Goal: Transaction & Acquisition: Purchase product/service

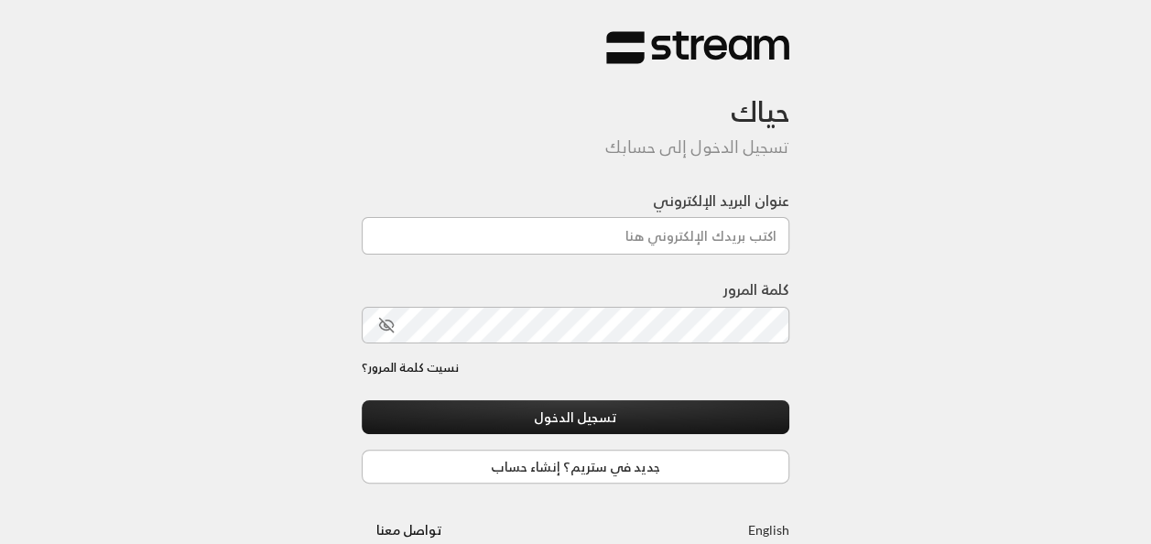
click at [473, 393] on div at bounding box center [626, 447] width 375 height 209
click at [686, 239] on input "عنوان البريد الإلكتروني" at bounding box center [576, 236] width 429 height 38
type input "[EMAIL_ADDRESS][DOMAIN_NAME]"
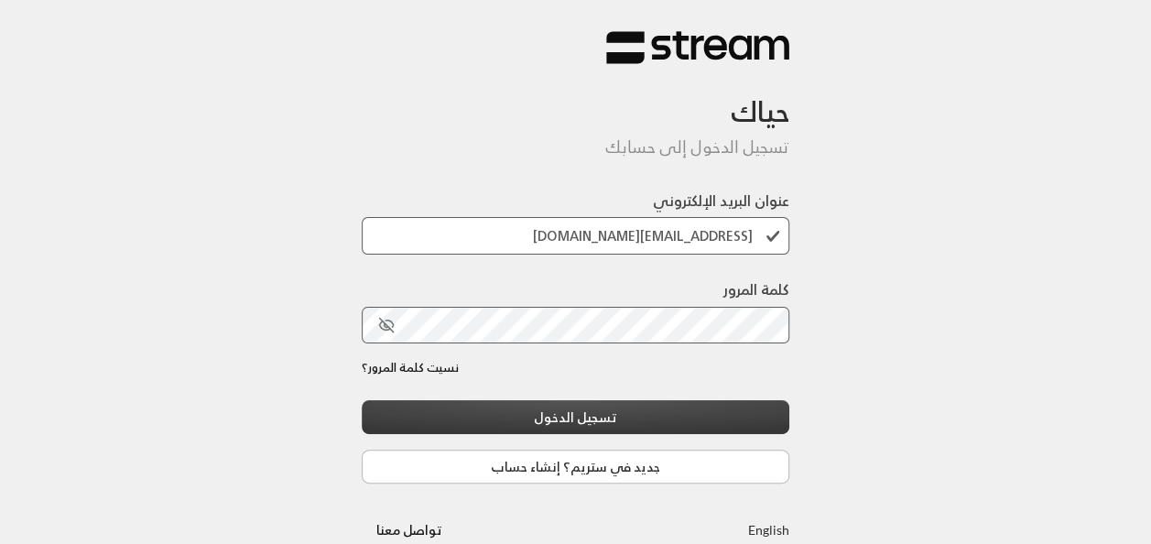
click at [663, 412] on button "تسجيل الدخول" at bounding box center [576, 417] width 429 height 34
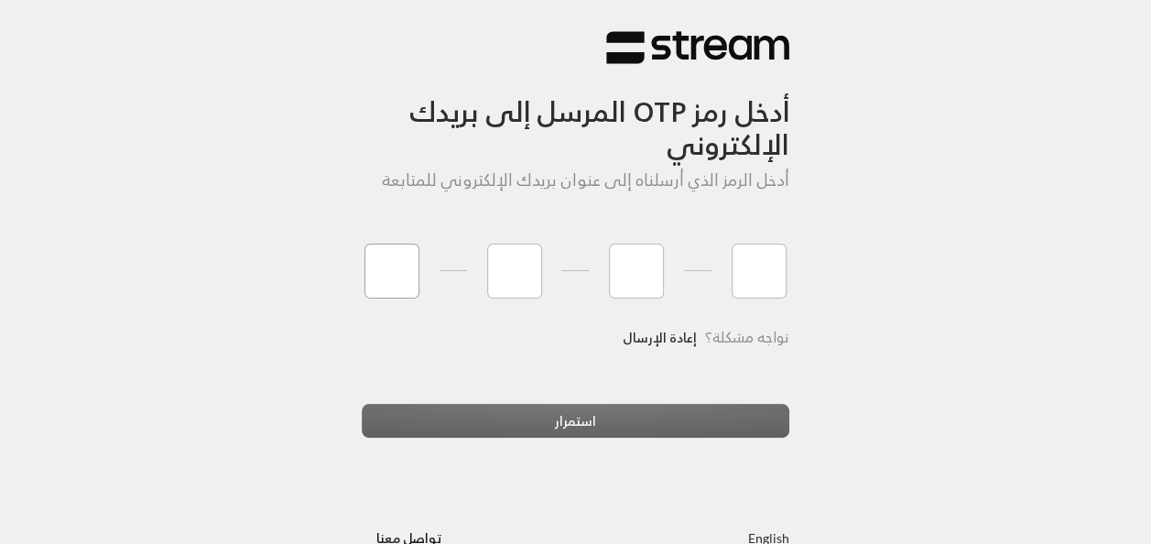
type input "5"
type input "2"
type input "1"
type input "0"
click at [647, 427] on div "استمرار" at bounding box center [576, 428] width 429 height 49
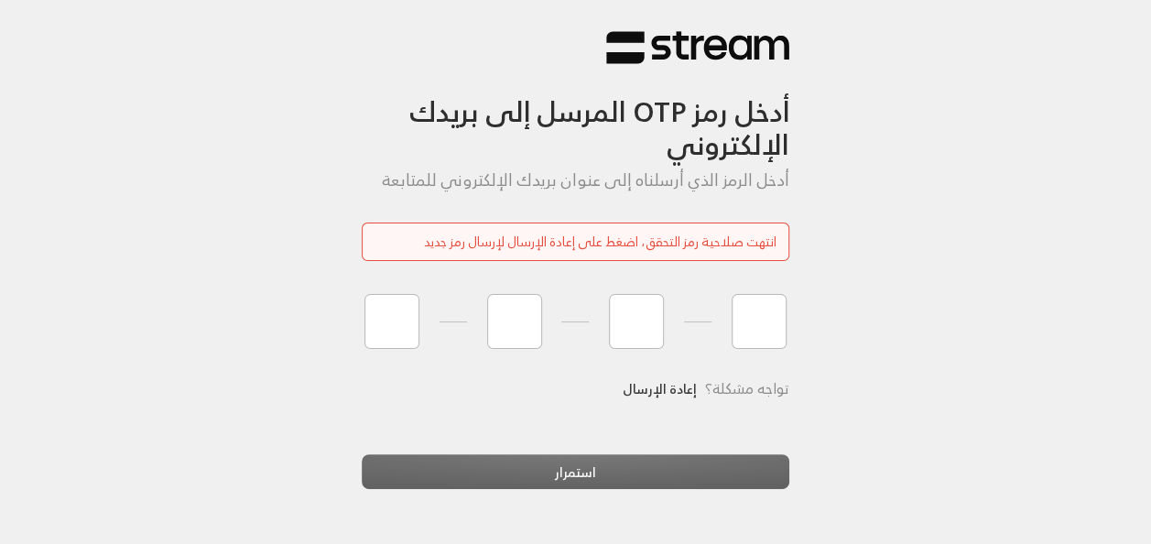
click at [670, 389] on link "إعادة الإرسال" at bounding box center [660, 389] width 74 height 38
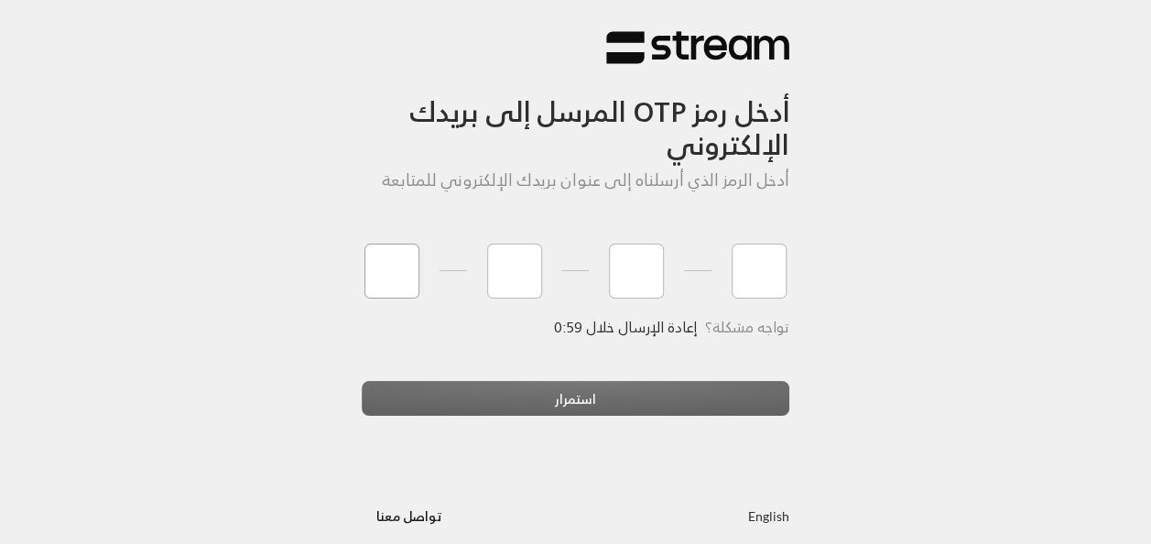
click at [397, 274] on input "tel" at bounding box center [392, 271] width 55 height 55
type input "9"
type input "5"
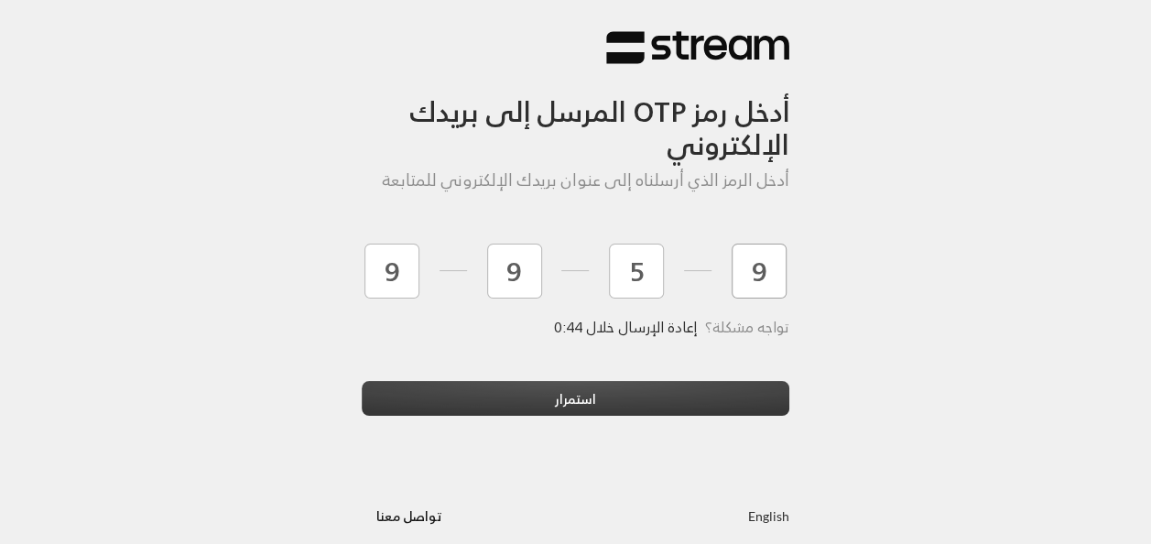
type input "9"
click at [506, 403] on button "استمرار" at bounding box center [576, 398] width 429 height 34
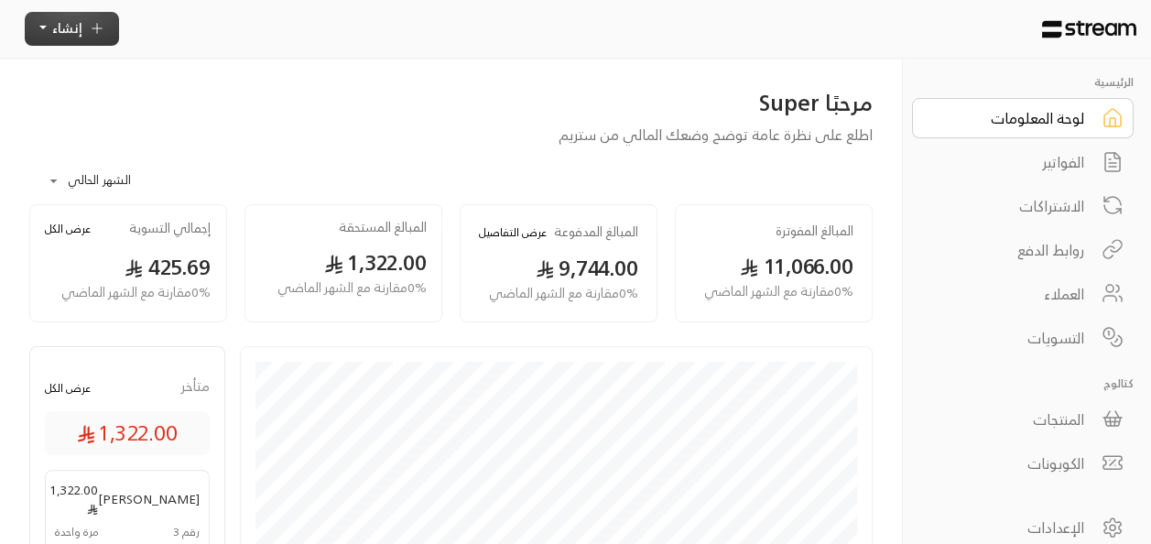
click at [82, 30] on button "إنشاء" at bounding box center [72, 29] width 94 height 34
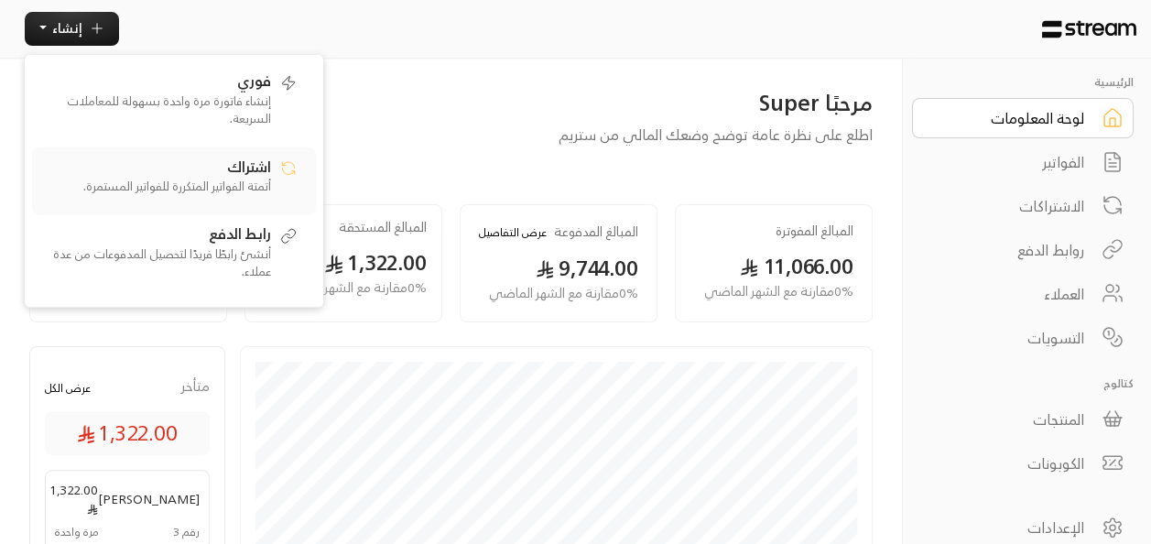
click at [226, 178] on p "أتمتة الفواتير المتكررة للفواتير المستمرة." at bounding box center [156, 187] width 229 height 18
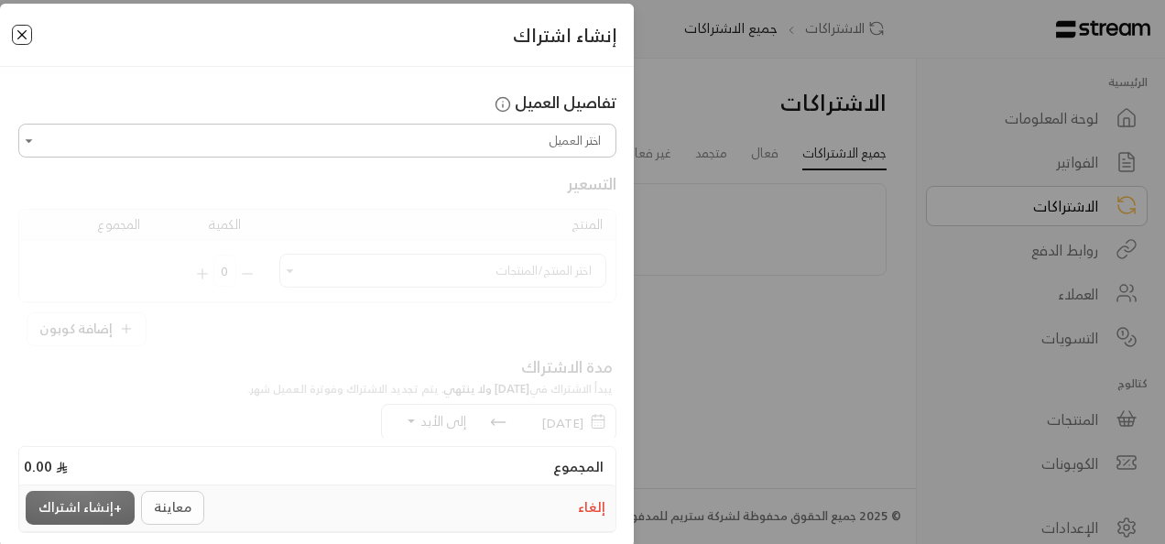
click at [32, 34] on button "Close" at bounding box center [22, 35] width 20 height 20
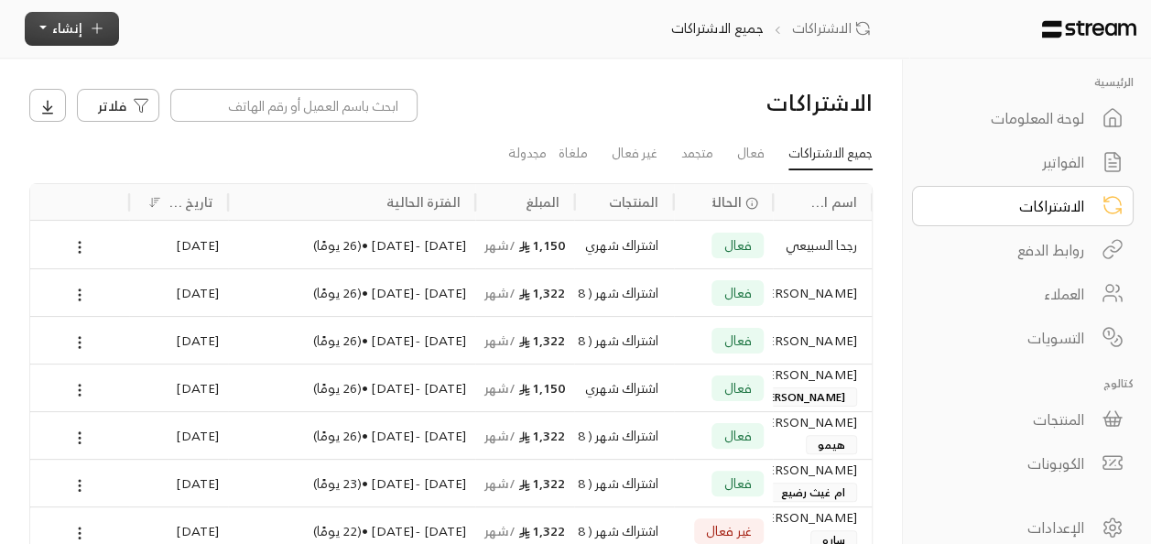
click at [92, 28] on icon "button" at bounding box center [97, 28] width 16 height 16
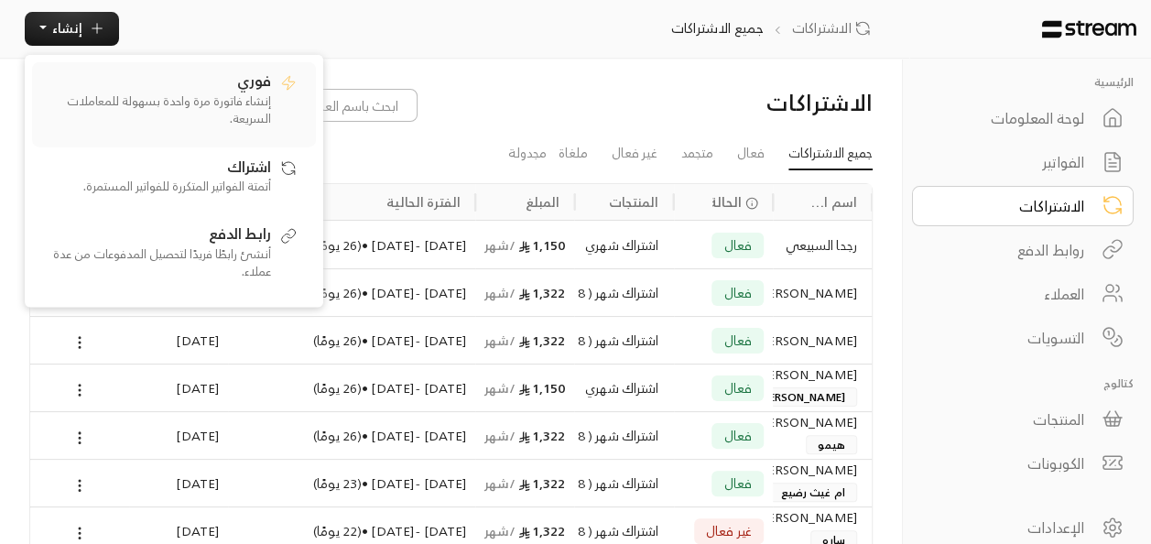
click at [187, 101] on p "إنشاء فاتورة مرة واحدة بسهولة للمعاملات السريعة." at bounding box center [156, 110] width 229 height 36
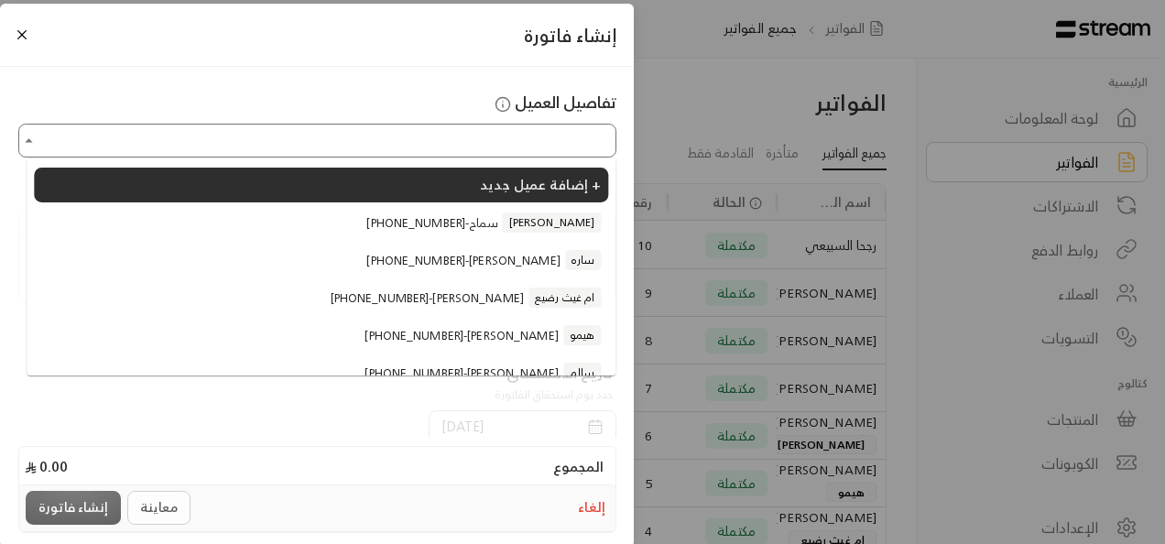
click at [399, 154] on input "اختر العميل" at bounding box center [317, 140] width 593 height 28
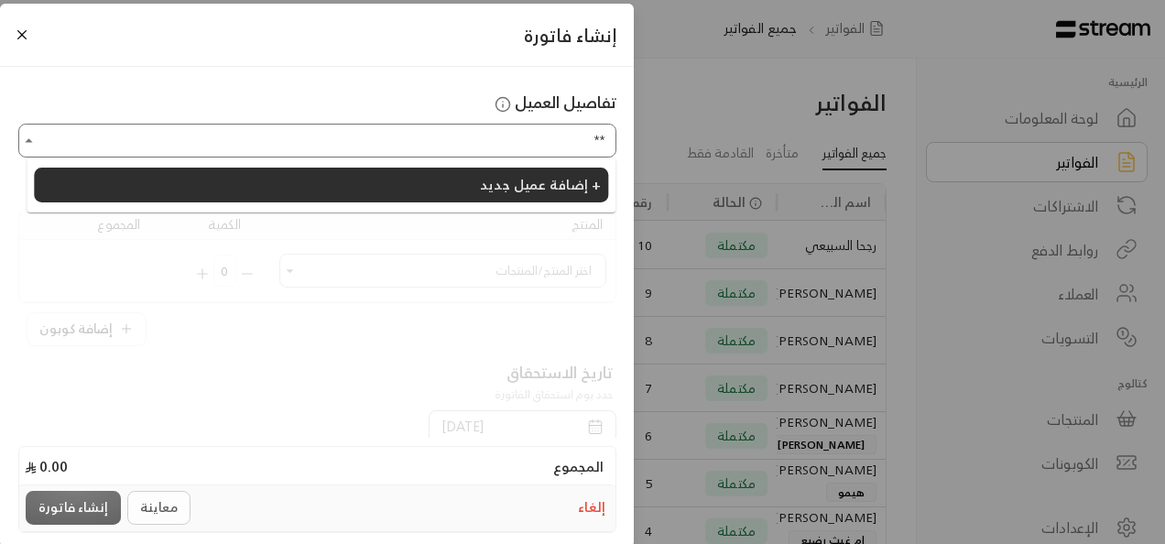
type input "*"
type input "**********"
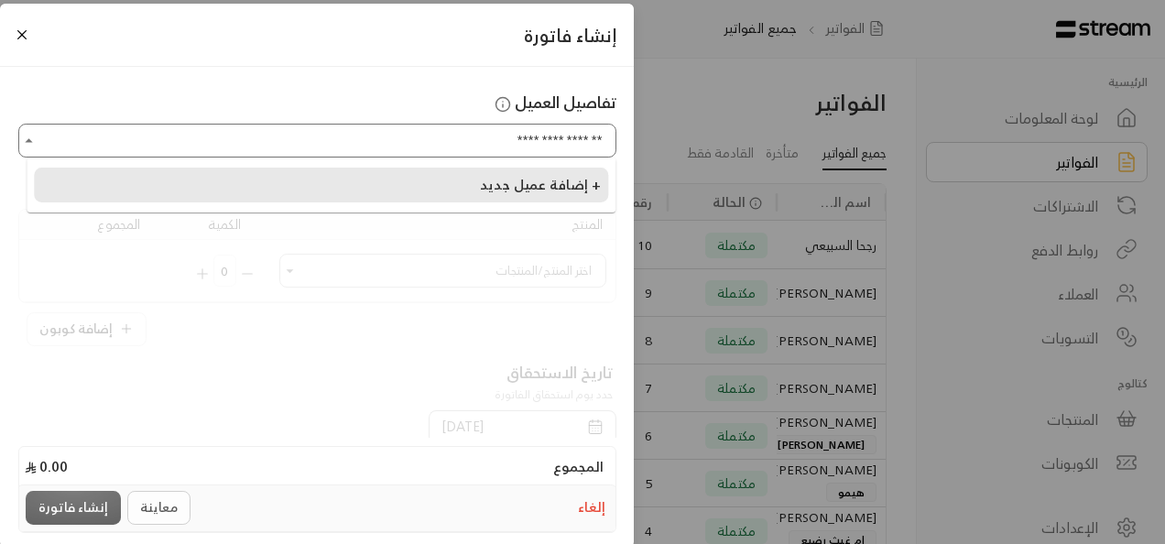
click at [496, 190] on span "إضافة عميل جديد +" at bounding box center [540, 184] width 121 height 25
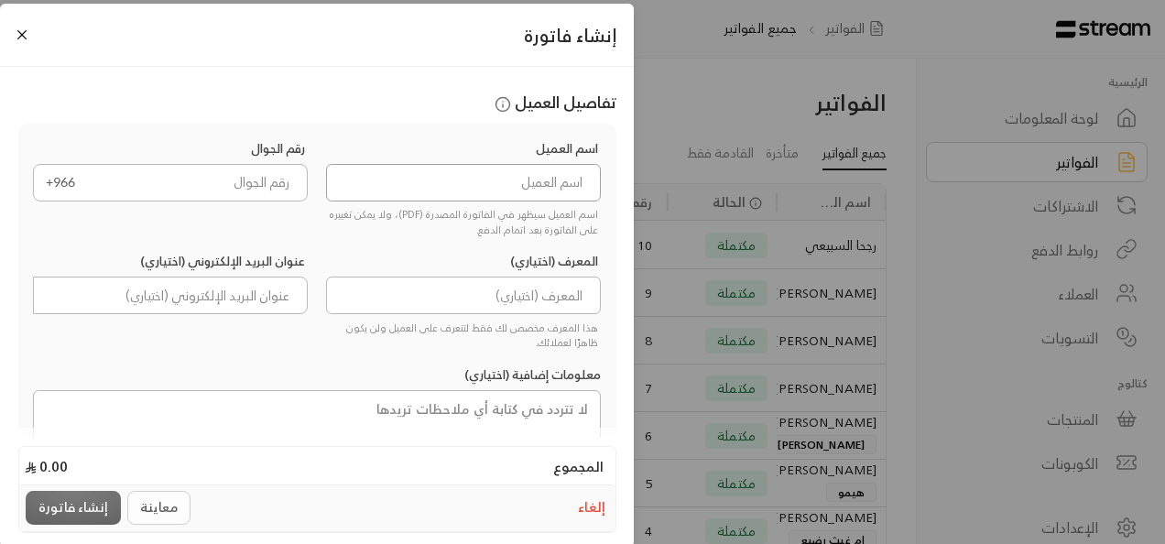
click at [502, 180] on input at bounding box center [464, 183] width 276 height 38
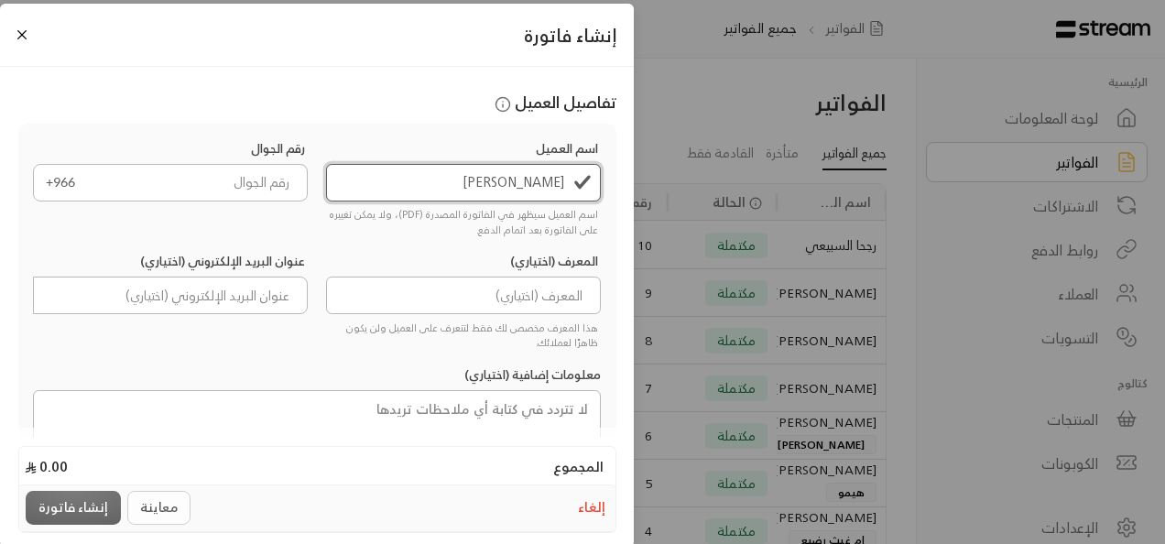
type input "[PERSON_NAME]"
click at [260, 177] on input "tel" at bounding box center [198, 183] width 222 height 38
click at [222, 189] on input "tel" at bounding box center [198, 183] width 222 height 38
paste input "536373186"
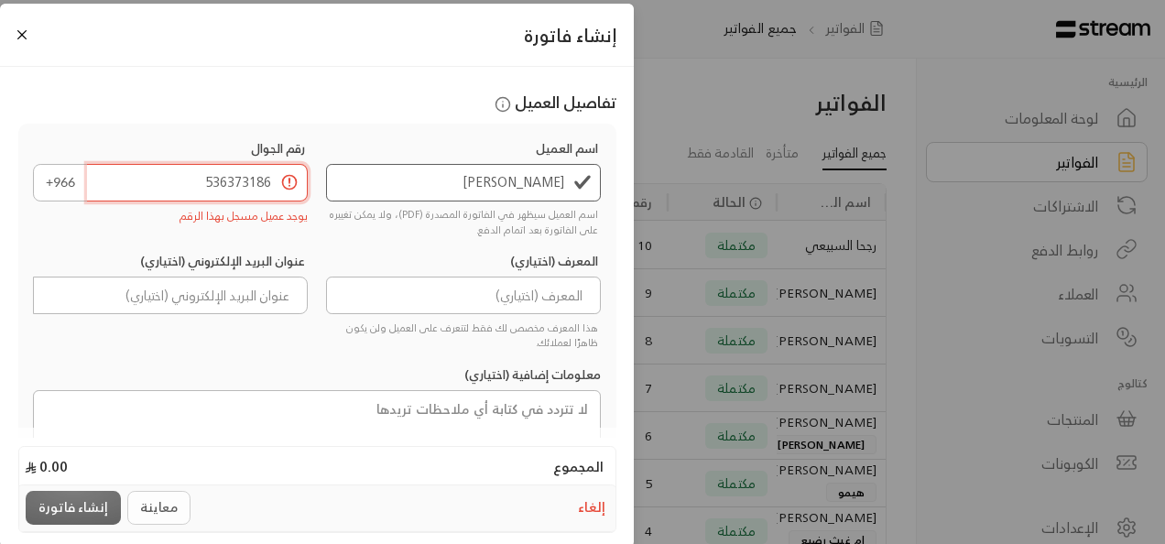
scroll to position [2, 0]
drag, startPoint x: 271, startPoint y: 187, endPoint x: 193, endPoint y: 189, distance: 77.9
click at [193, 189] on input "536373186" at bounding box center [198, 183] width 222 height 38
type input "6"
click at [193, 189] on input "6" at bounding box center [198, 183] width 222 height 38
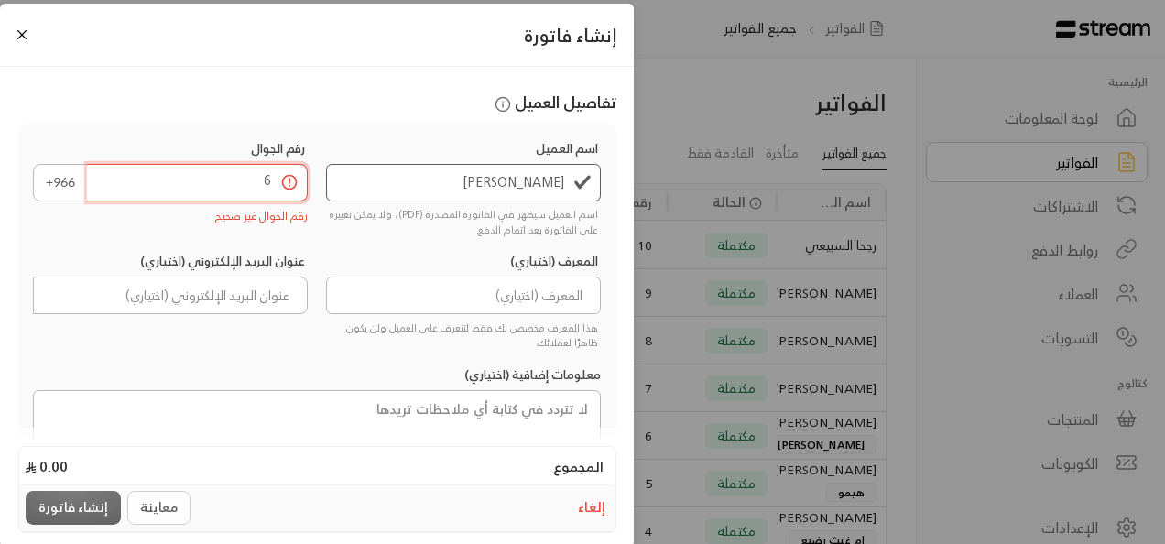
click at [193, 189] on input "6" at bounding box center [198, 183] width 222 height 38
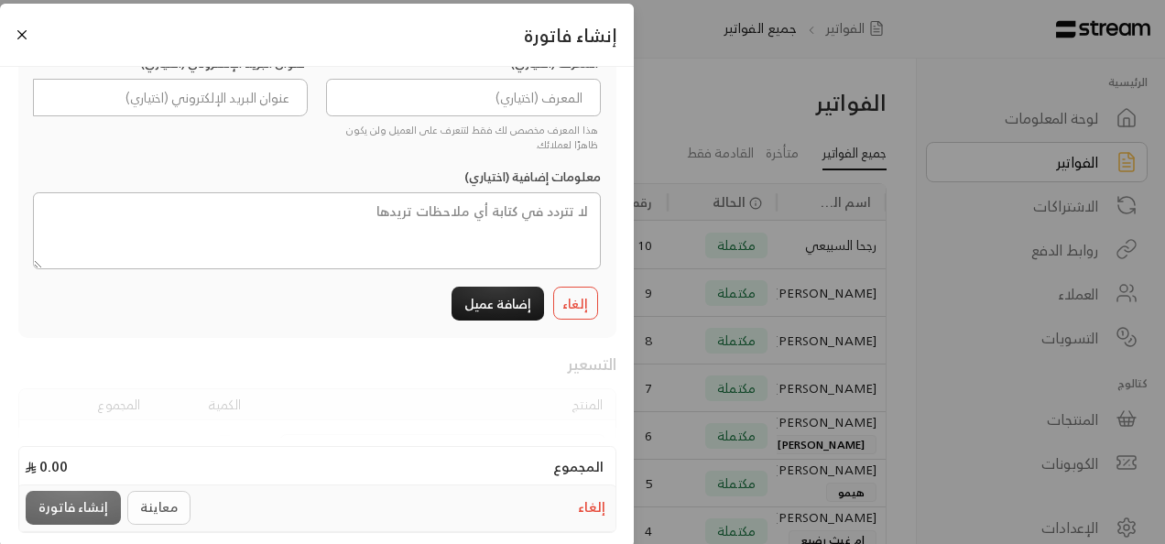
scroll to position [211, 0]
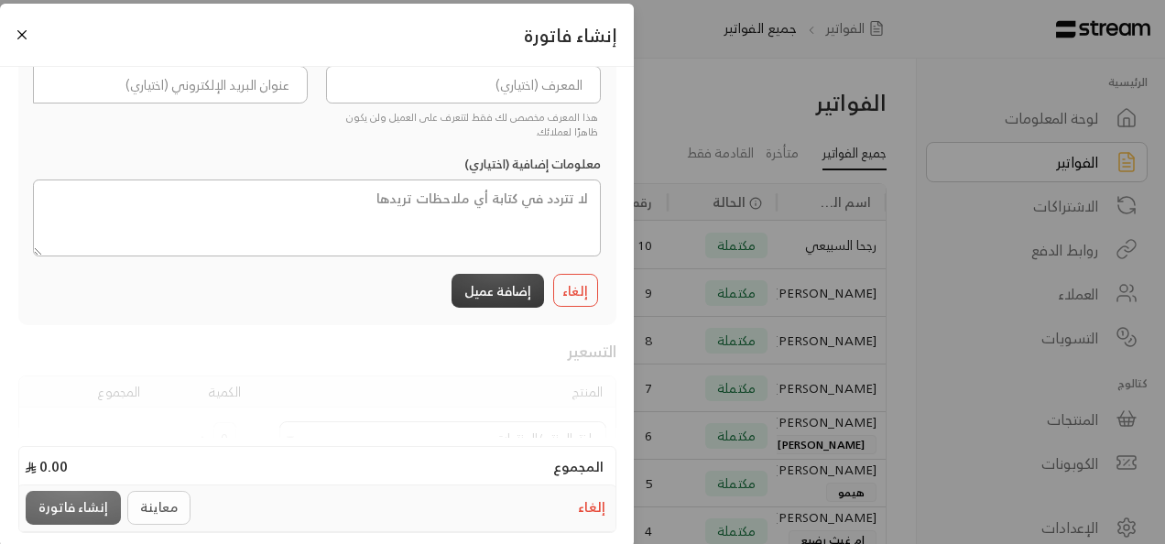
type input "534543335"
click at [502, 288] on button "إضافة عميل" at bounding box center [498, 291] width 92 height 34
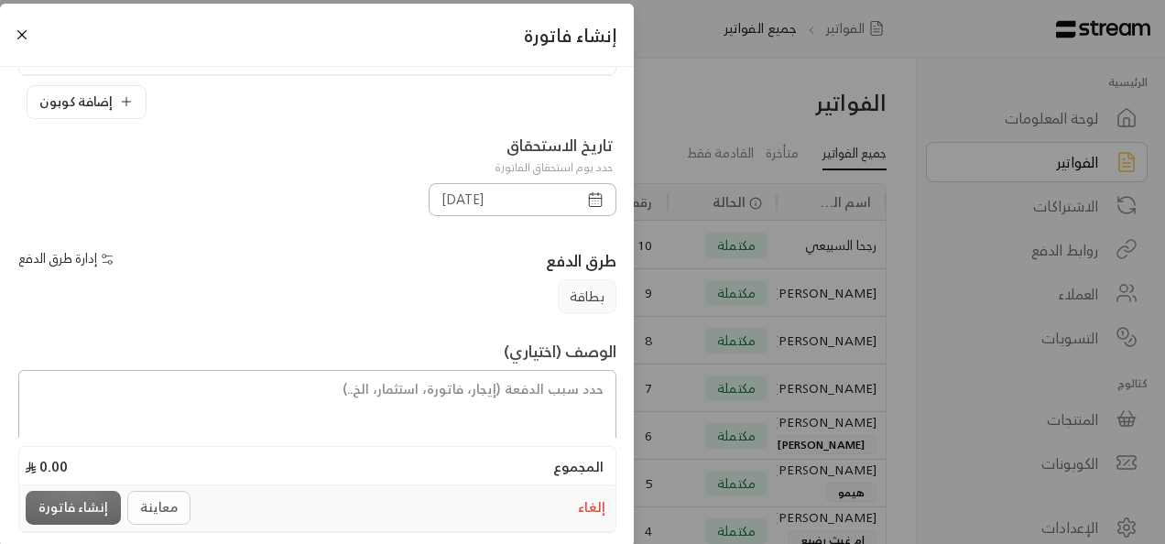
scroll to position [224, 0]
click at [522, 200] on input "[DATE]" at bounding box center [502, 202] width 147 height 33
click at [485, 198] on input "[DATE]" at bounding box center [502, 202] width 147 height 33
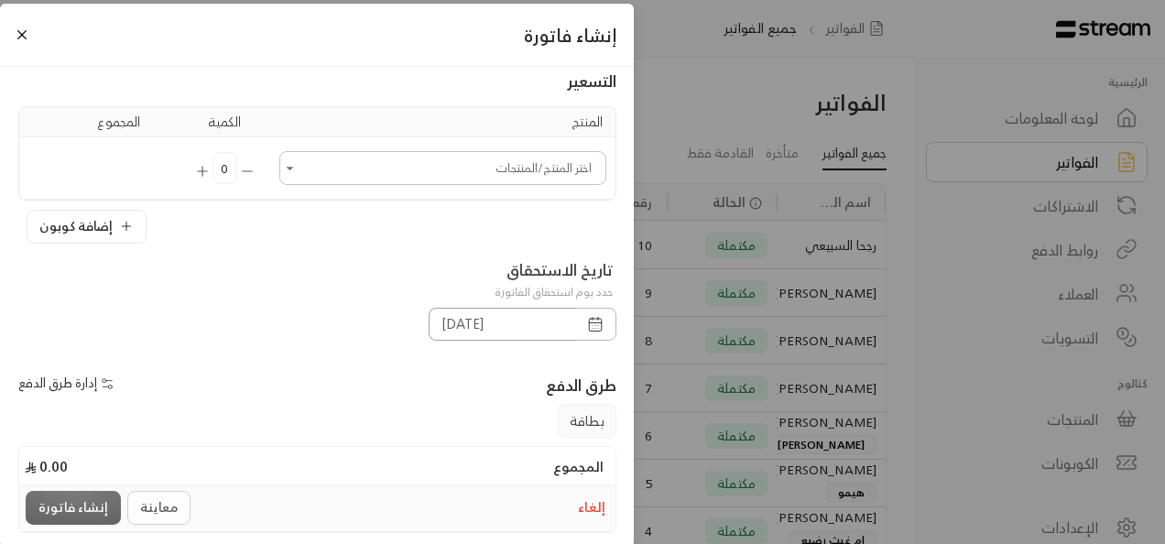
scroll to position [282, 0]
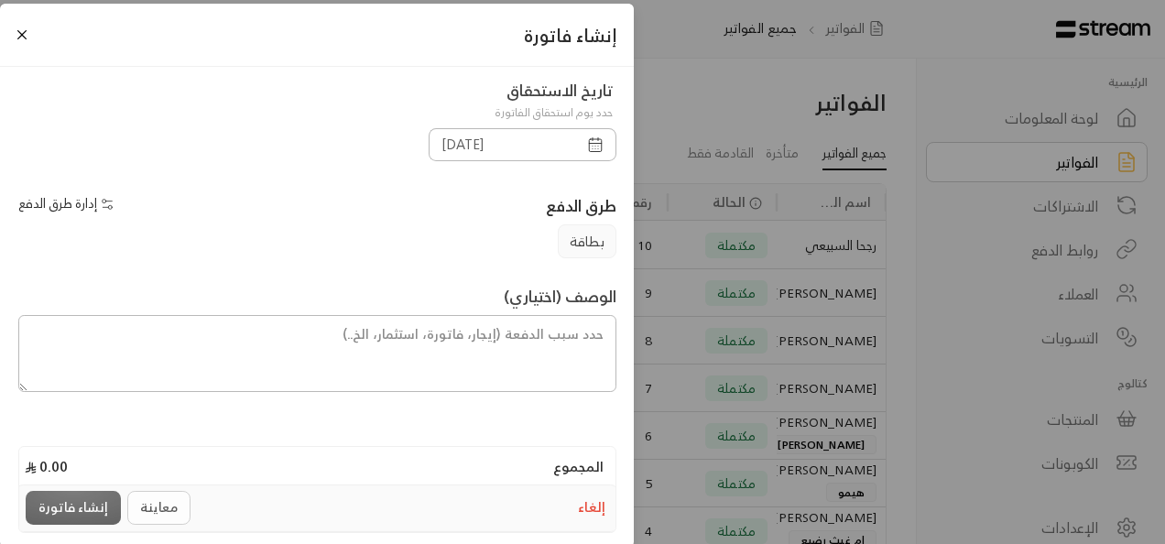
click at [76, 511] on div "معاينة إنشاء فاتورة" at bounding box center [111, 508] width 170 height 34
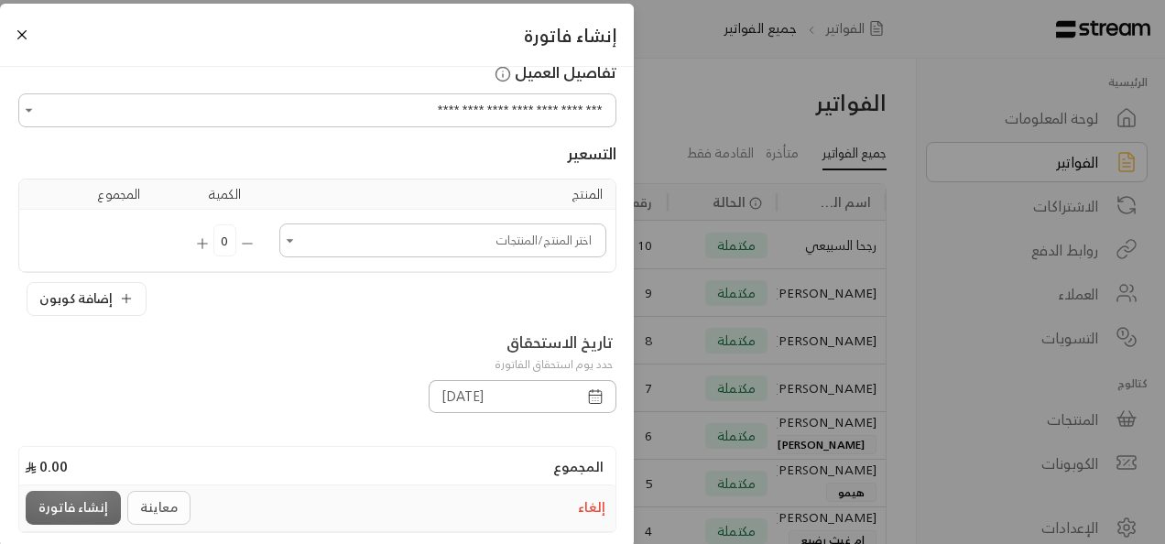
scroll to position [0, 0]
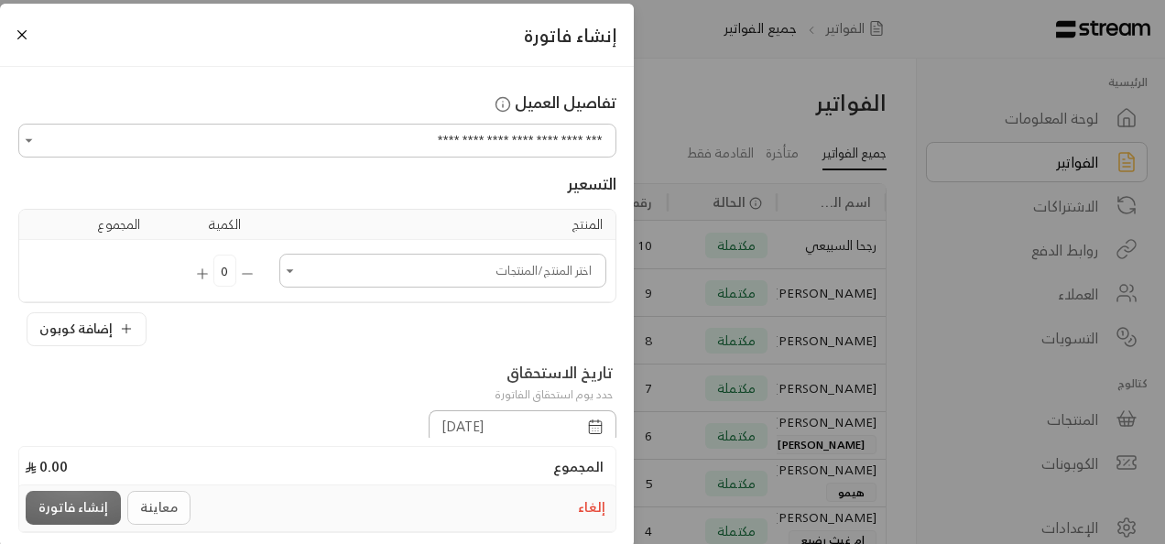
click at [299, 267] on icon "Open" at bounding box center [290, 271] width 18 height 18
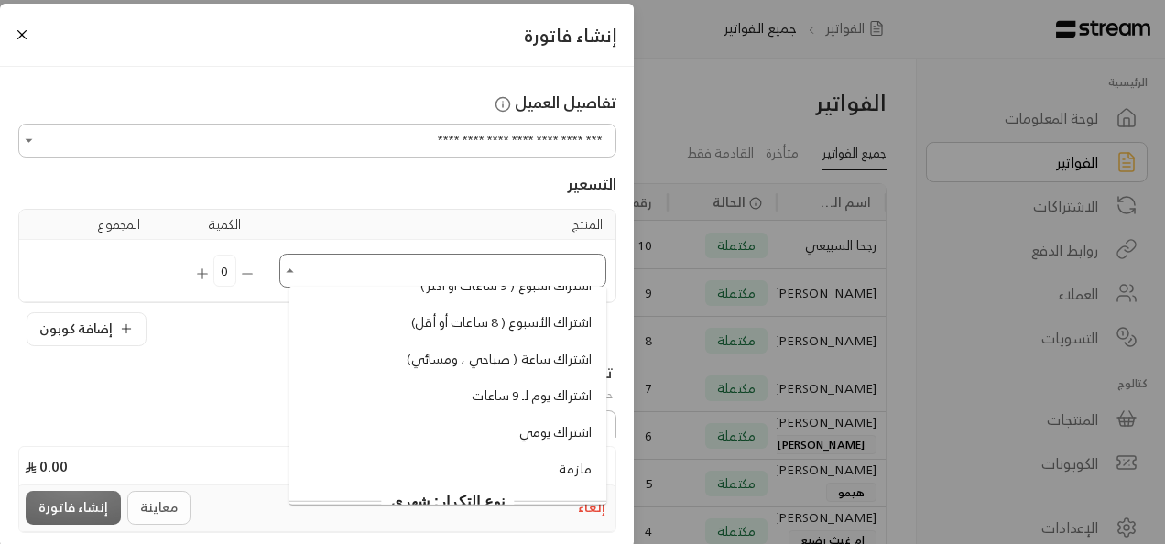
scroll to position [104, 0]
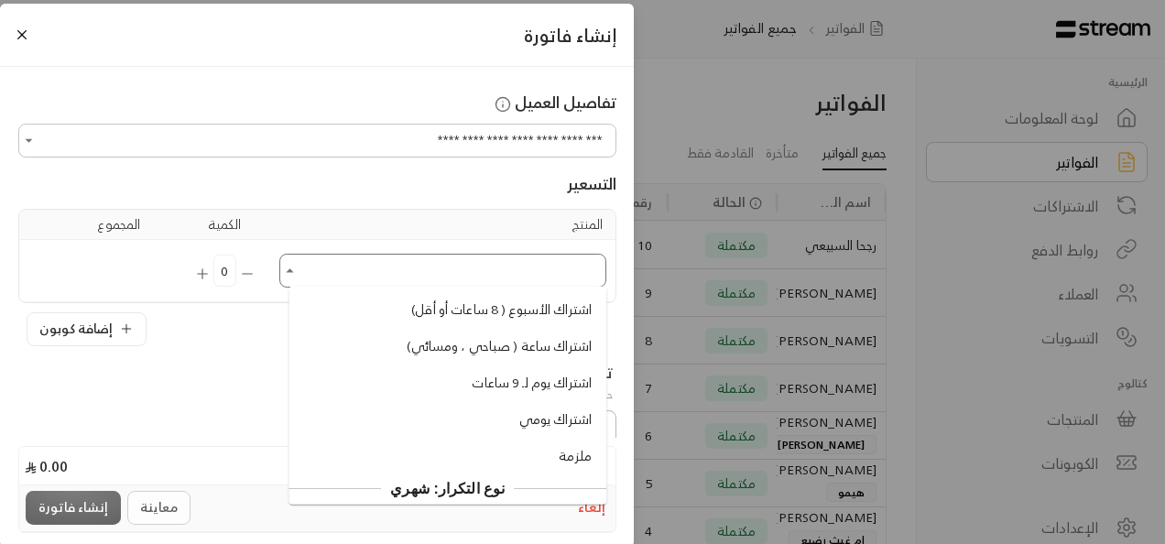
click at [547, 429] on span "اشتراك يومي" at bounding box center [555, 419] width 72 height 19
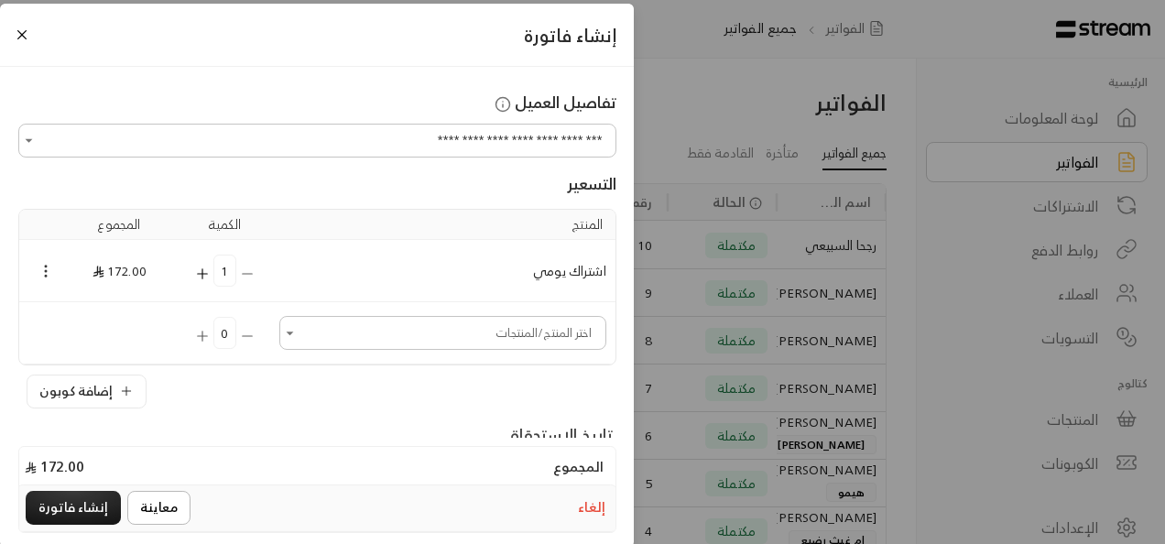
click at [52, 265] on icon "Selected Products" at bounding box center [46, 271] width 16 height 16
click at [296, 330] on div at bounding box center [582, 272] width 1165 height 544
click at [296, 330] on icon "Open" at bounding box center [290, 333] width 18 height 18
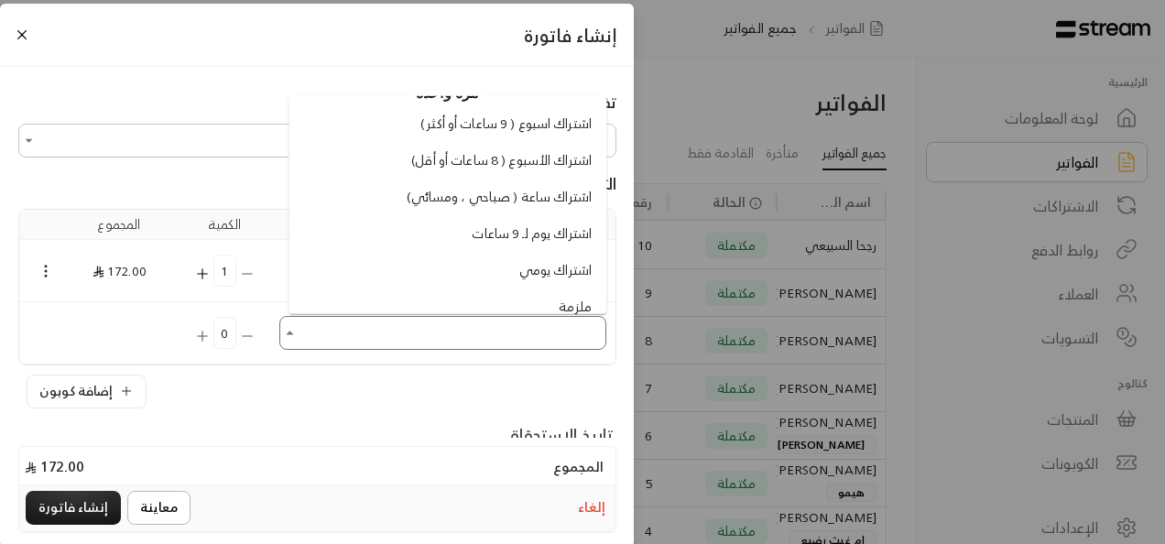
scroll to position [59, 0]
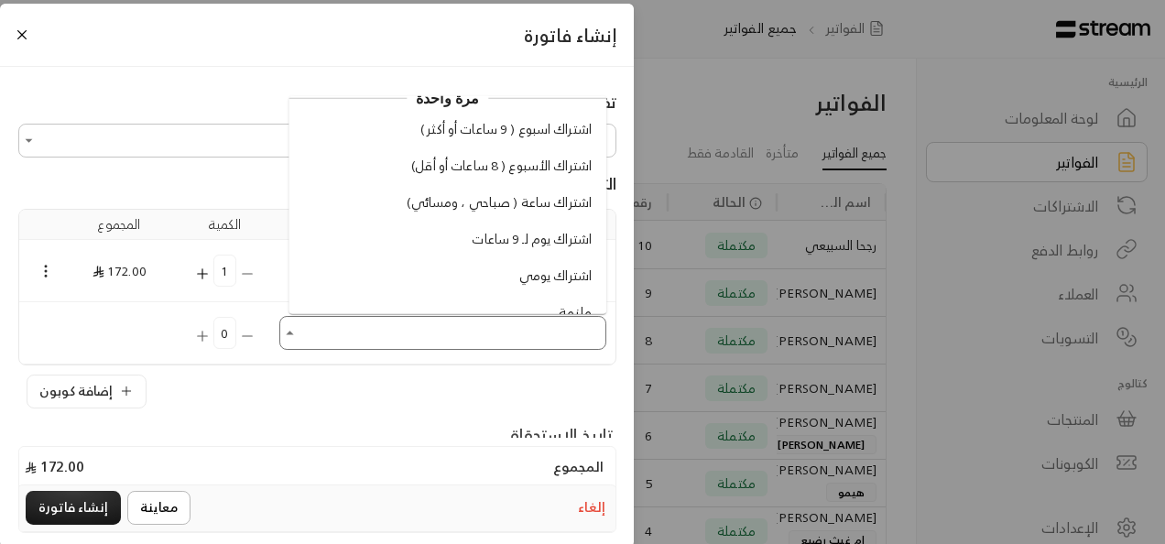
click at [395, 238] on li "اشتراك يوم لـ 9 ساعات" at bounding box center [447, 239] width 303 height 34
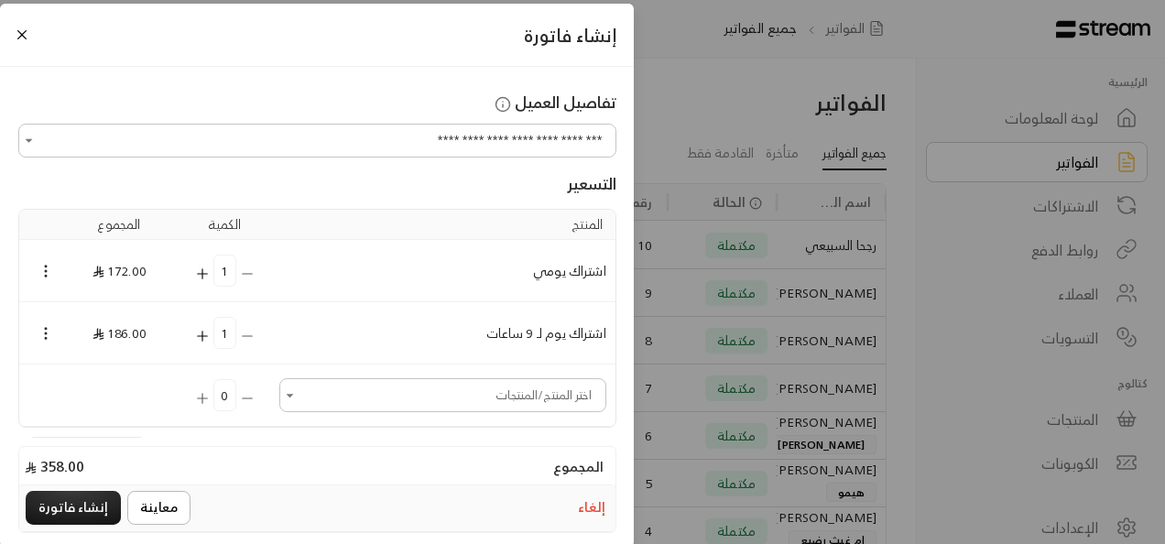
click at [258, 333] on td "1" at bounding box center [226, 333] width 92 height 62
click at [49, 329] on icon "Selected Products" at bounding box center [46, 333] width 16 height 16
click at [94, 396] on li "إزالة المنتج" at bounding box center [98, 393] width 94 height 29
click at [52, 267] on icon "Selected Products" at bounding box center [46, 271] width 16 height 16
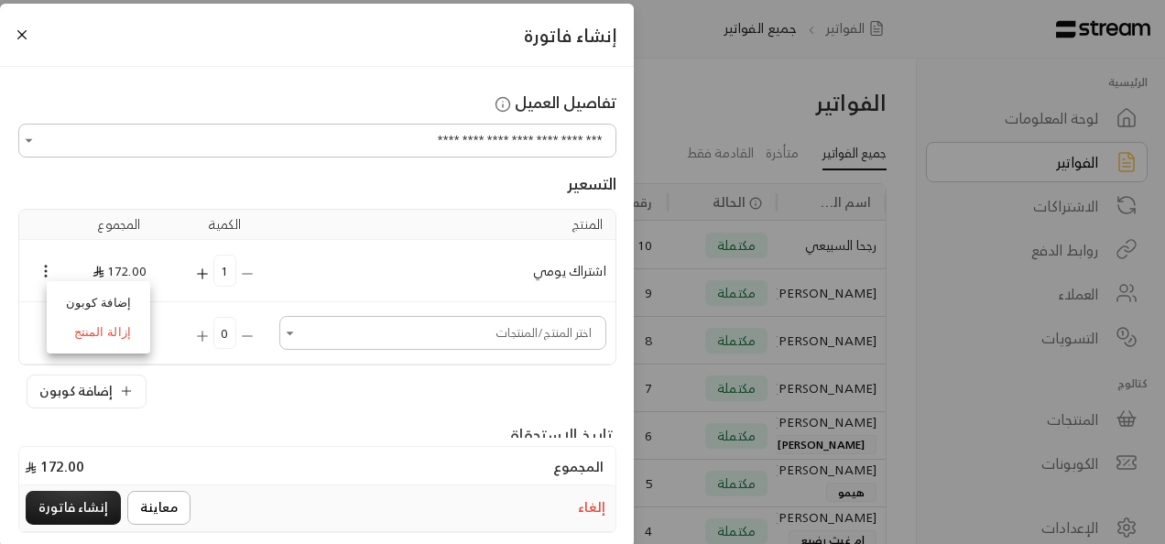
click at [99, 334] on li "إزالة المنتج" at bounding box center [98, 332] width 94 height 29
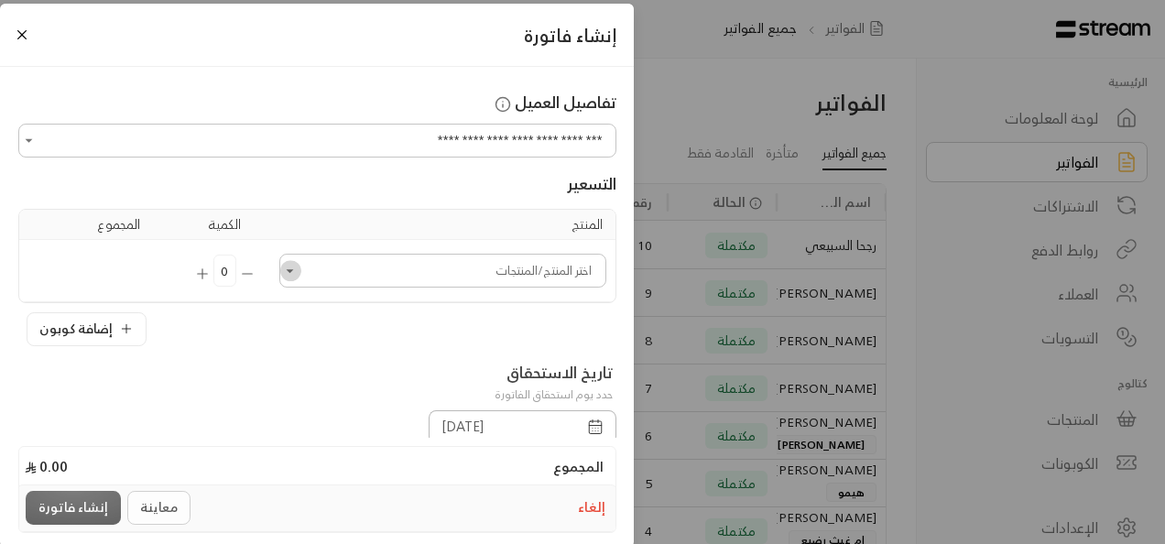
click at [299, 275] on icon "Open" at bounding box center [290, 271] width 18 height 18
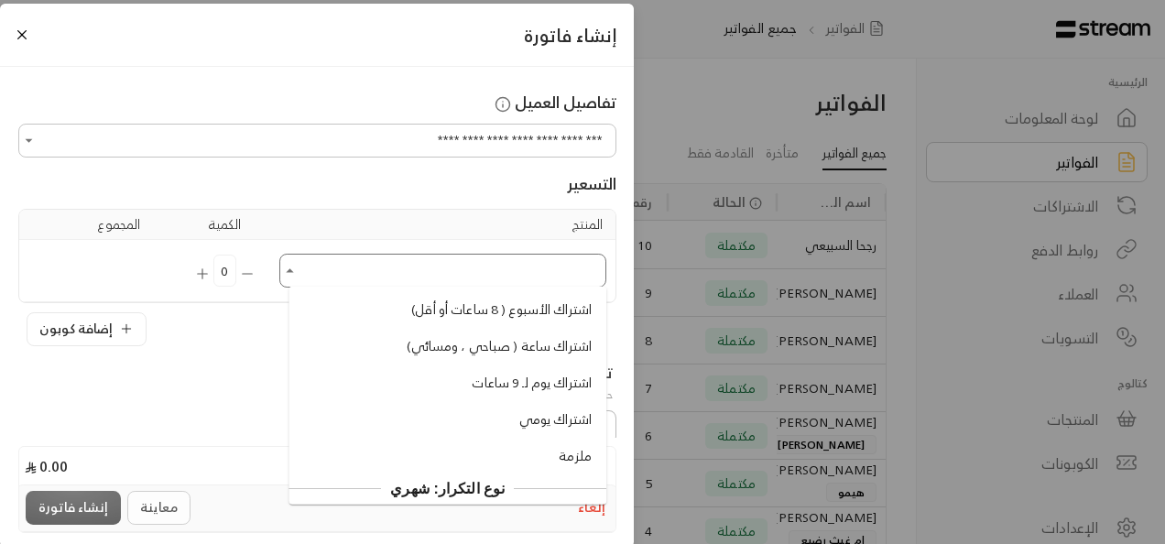
scroll to position [104, 0]
click at [537, 418] on span "اشتراك يومي" at bounding box center [555, 419] width 72 height 19
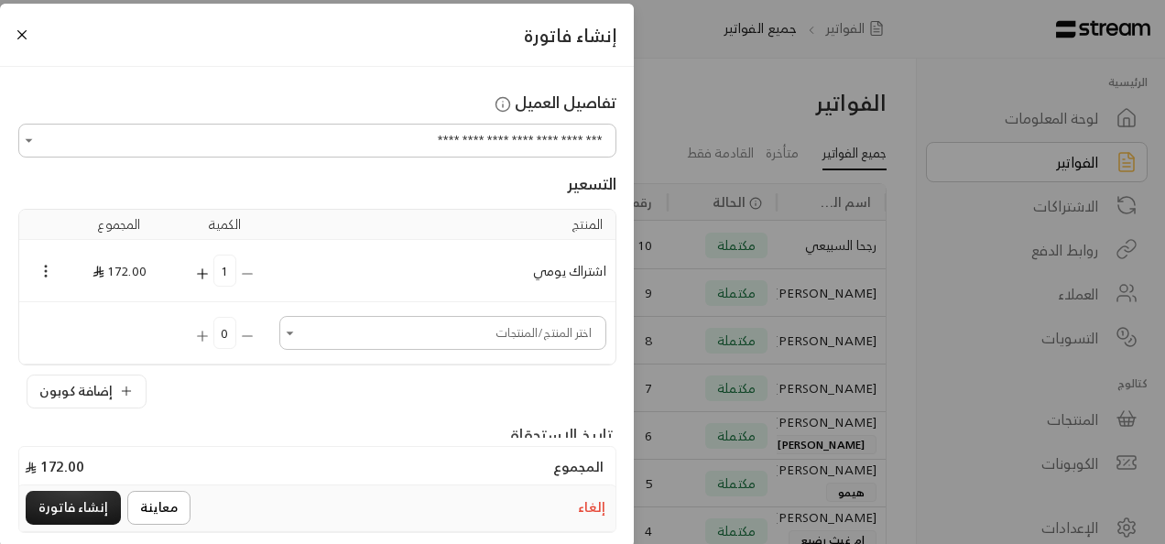
click at [54, 267] on icon "Selected Products" at bounding box center [46, 271] width 16 height 16
click at [97, 328] on li "إزالة المنتج" at bounding box center [98, 332] width 94 height 29
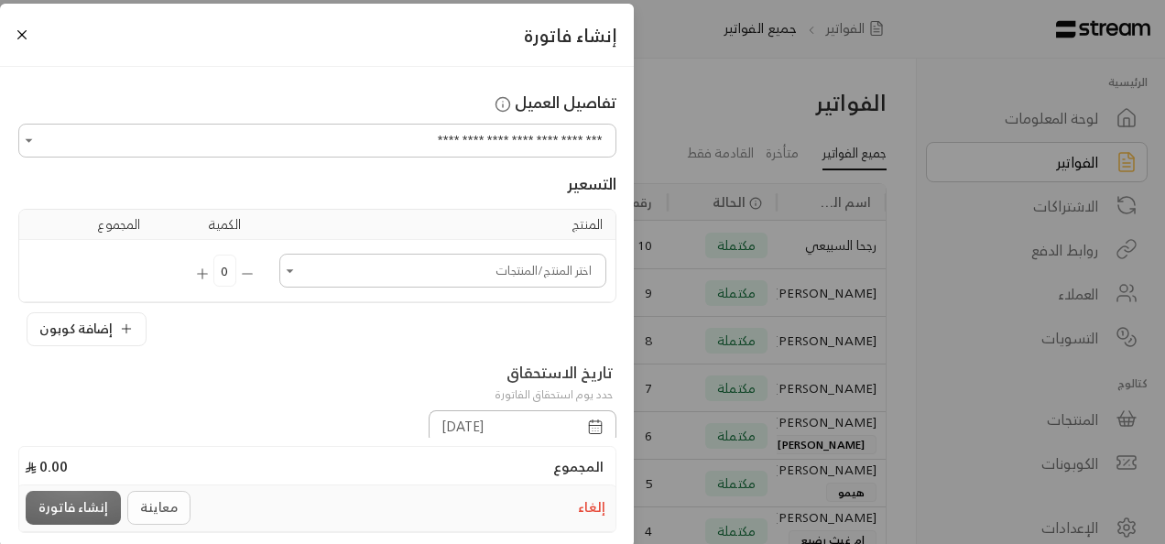
click at [310, 276] on input "اختر العميل" at bounding box center [442, 270] width 321 height 28
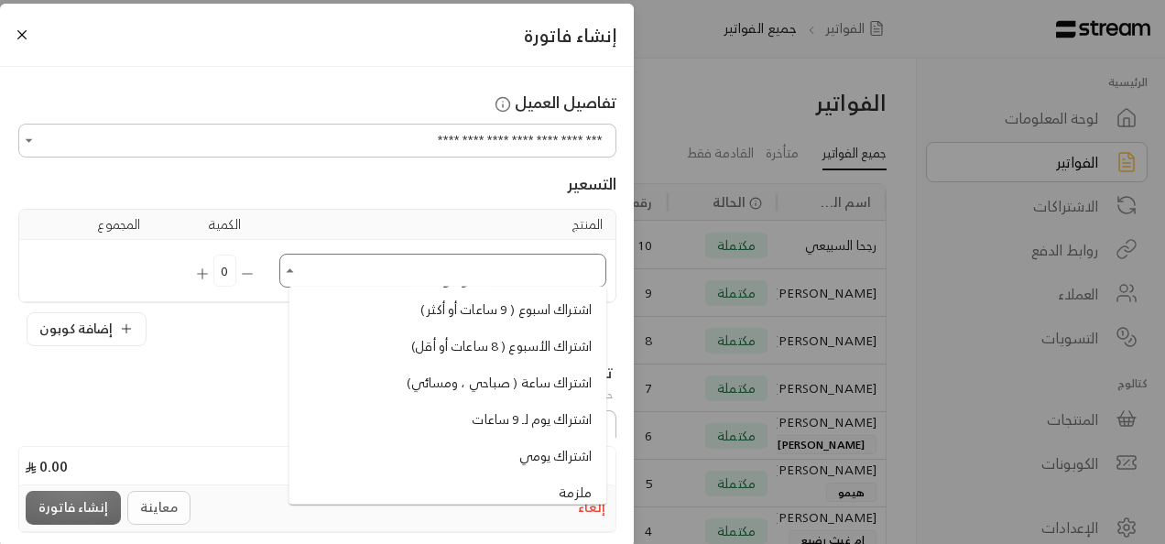
scroll to position [70, 0]
click at [517, 379] on span "اشتراك ساعة ( صباحي ، ومسائي)" at bounding box center [500, 381] width 185 height 19
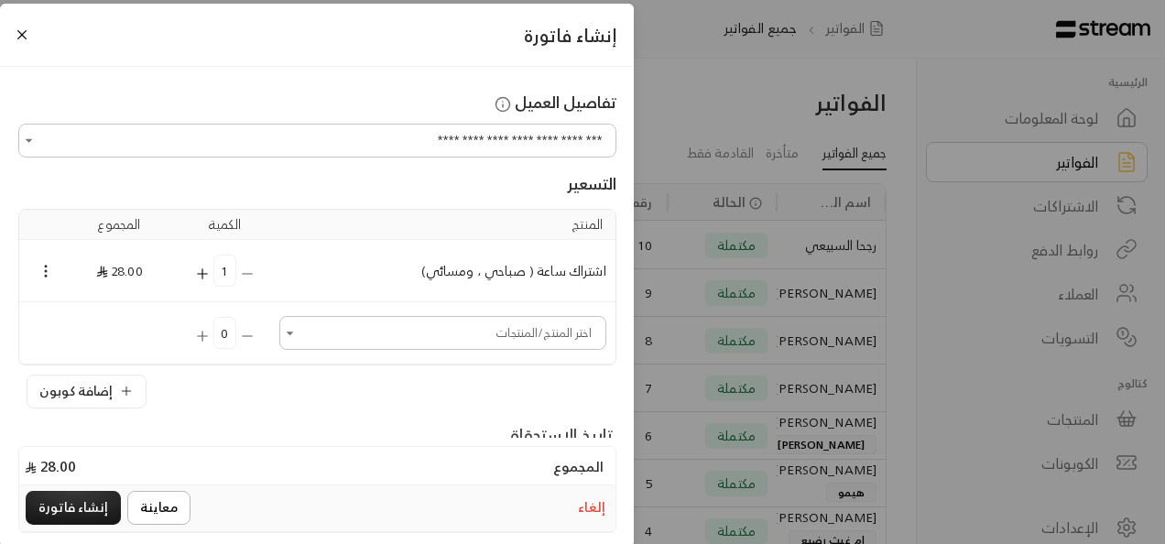
click at [209, 273] on icon "Selected Products" at bounding box center [202, 274] width 16 height 16
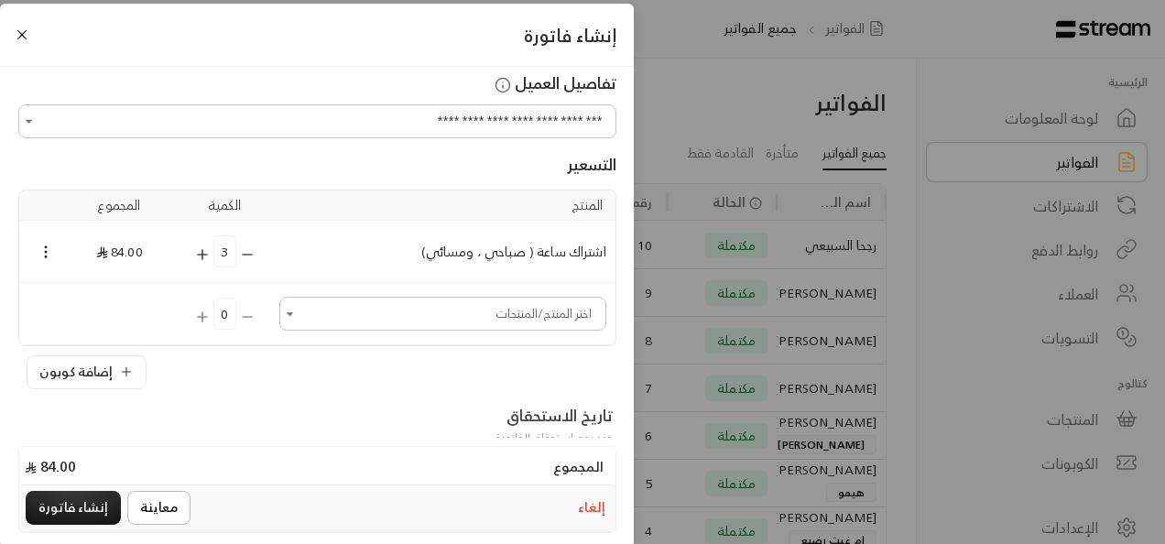
scroll to position [0, 0]
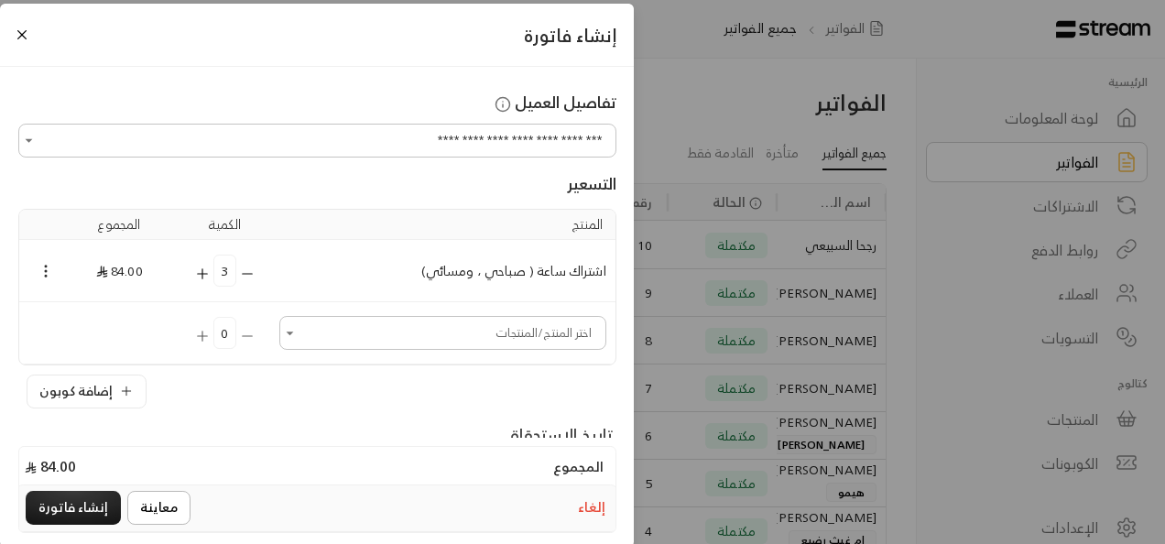
click at [202, 274] on icon "Selected Products" at bounding box center [202, 273] width 0 height 10
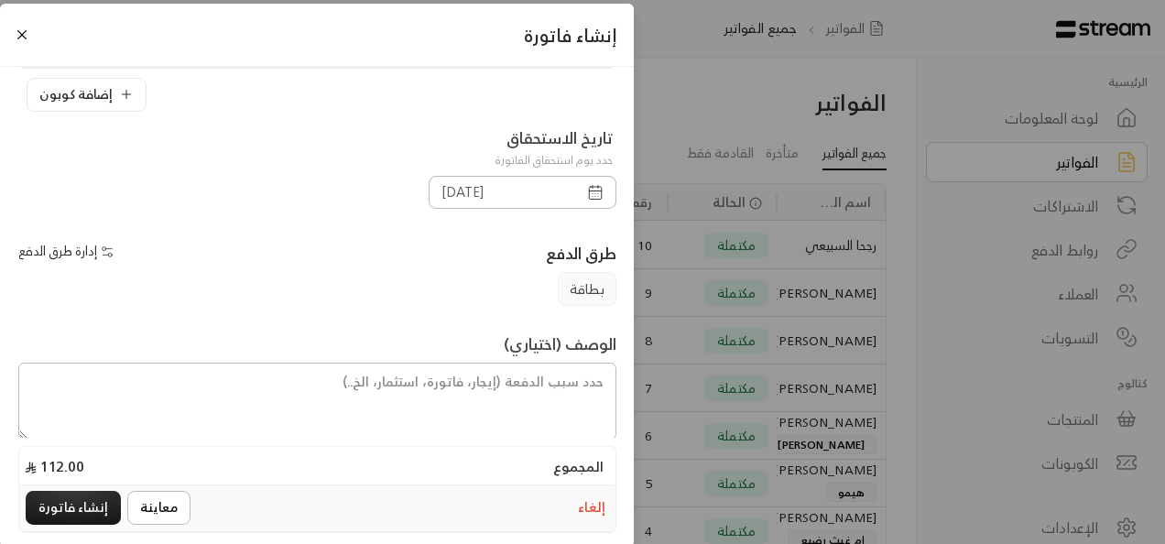
scroll to position [343, 0]
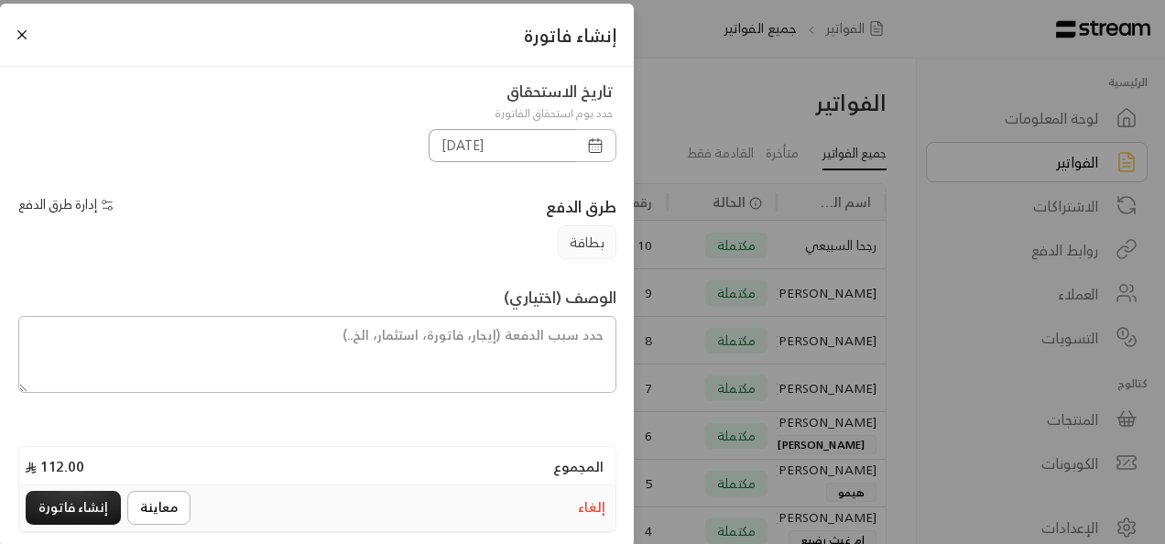
click at [571, 147] on input "[DATE]" at bounding box center [502, 145] width 147 height 33
click at [500, 134] on input "[DATE]" at bounding box center [502, 145] width 147 height 33
click at [452, 139] on input "[DATE]" at bounding box center [502, 145] width 147 height 33
click at [523, 146] on input "[DATE]" at bounding box center [502, 145] width 147 height 33
click at [66, 508] on button "إنشاء فاتورة" at bounding box center [73, 508] width 95 height 34
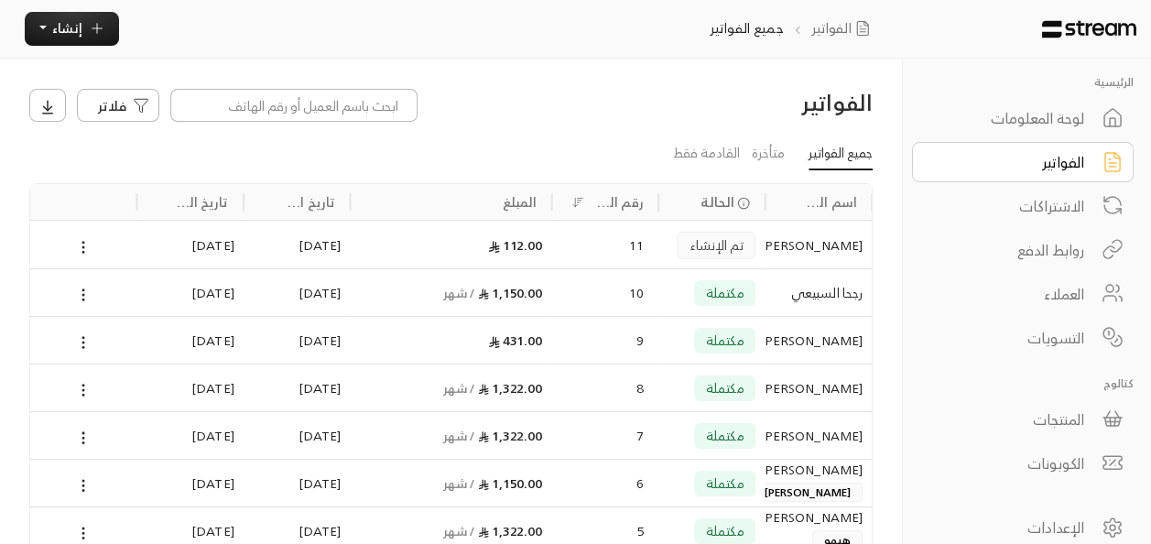
click at [1059, 127] on div "لوحة المعلومات" at bounding box center [1010, 118] width 147 height 22
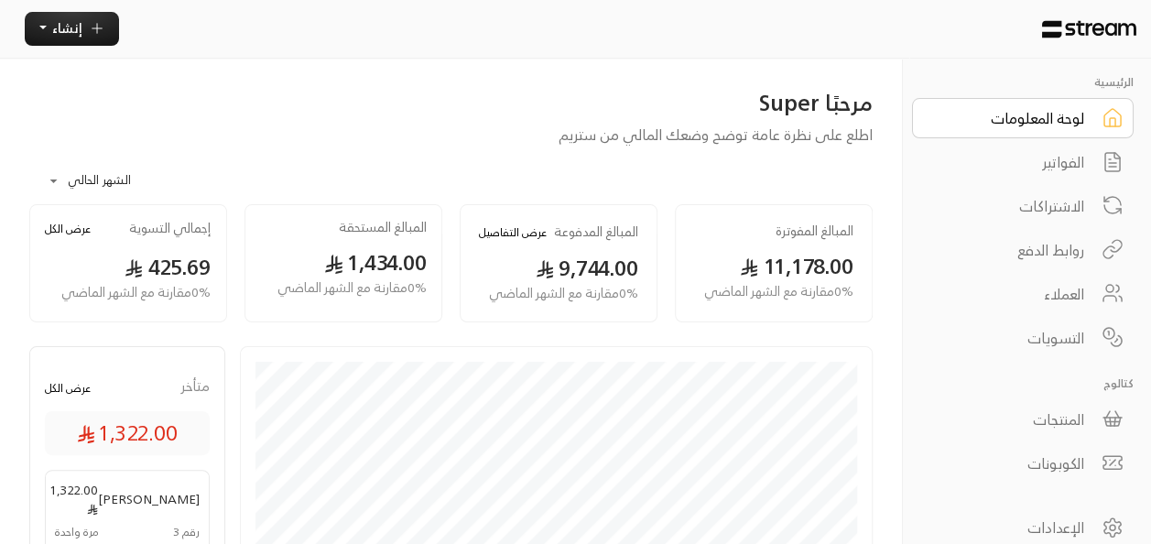
click at [1057, 162] on div "الفواتير" at bounding box center [1010, 162] width 147 height 22
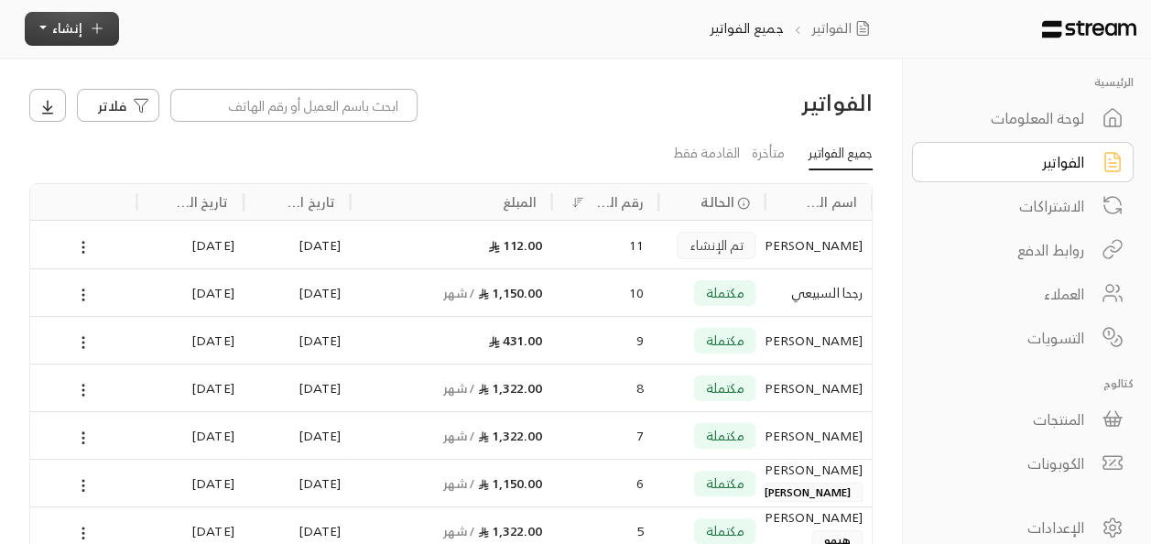
click at [48, 24] on button "إنشاء" at bounding box center [72, 29] width 94 height 34
